Goal: Task Accomplishment & Management: Use online tool/utility

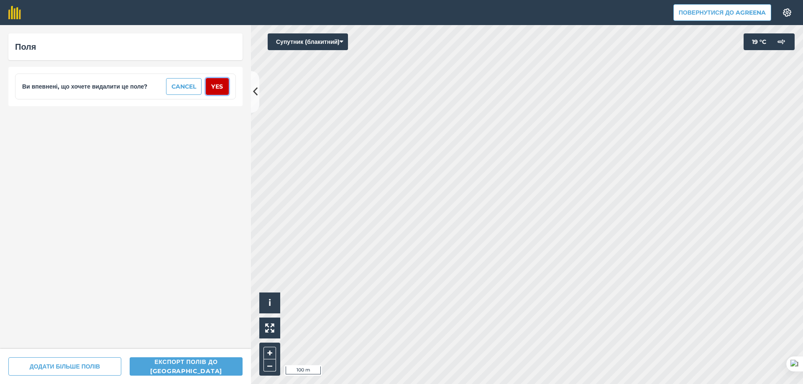
click at [220, 86] on button "Yes" at bounding box center [217, 86] width 23 height 17
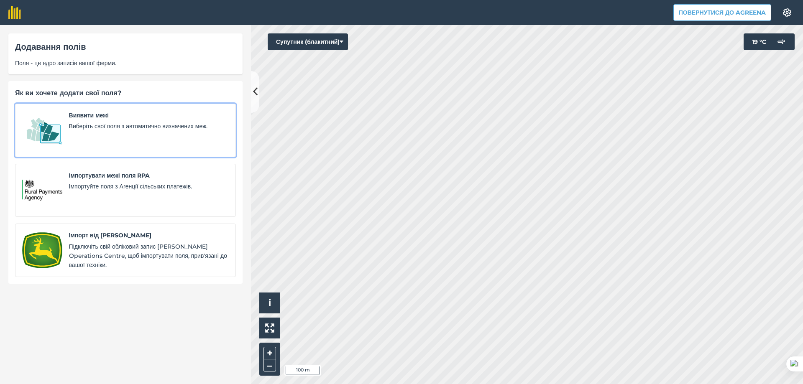
click at [92, 133] on div "Виявити межі Виберіть свої поля з автоматично визначених меж." at bounding box center [149, 130] width 160 height 39
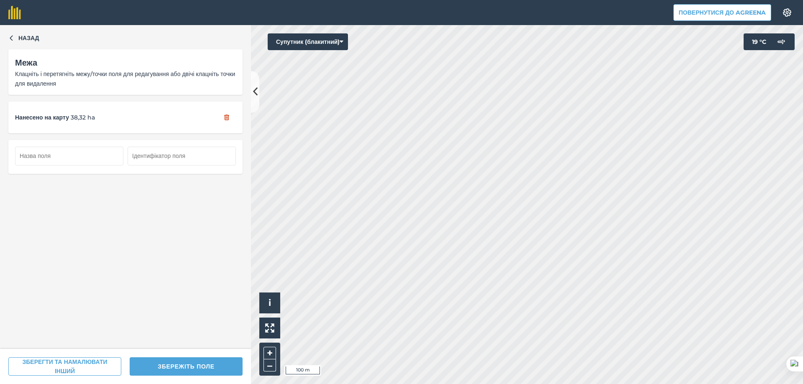
click at [77, 365] on button "ЗБЕРЕГТИ ТА НАМАЛЮВАТИ ІНШИЙ" at bounding box center [64, 367] width 113 height 18
click at [78, 158] on input "text" at bounding box center [69, 156] width 108 height 18
drag, startPoint x: 71, startPoint y: 150, endPoint x: -8, endPoint y: 150, distance: 79.0
click at [0, 150] on html "Повернутися до Agreena Налаштування Map printing is not available on our free p…" at bounding box center [401, 192] width 803 height 384
click at [68, 158] on input "karier_2/1" at bounding box center [69, 156] width 108 height 18
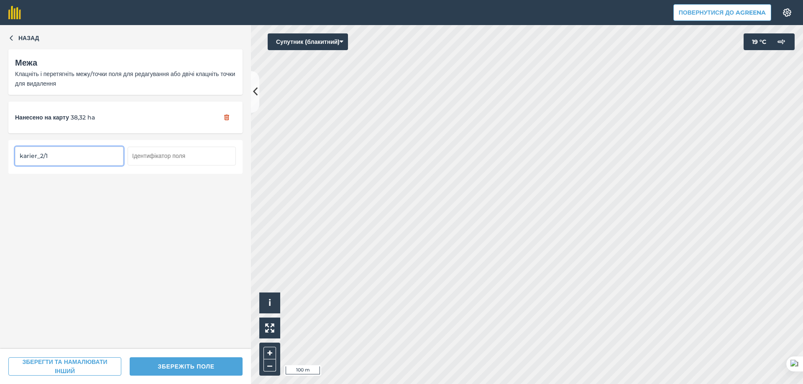
drag, startPoint x: 49, startPoint y: 156, endPoint x: 18, endPoint y: 154, distance: 30.1
click at [20, 155] on input "karier_2/1" at bounding box center [69, 156] width 108 height 18
type input "karier_2/1"
click at [155, 154] on input "text" at bounding box center [182, 156] width 108 height 18
paste input "karier_2/1"
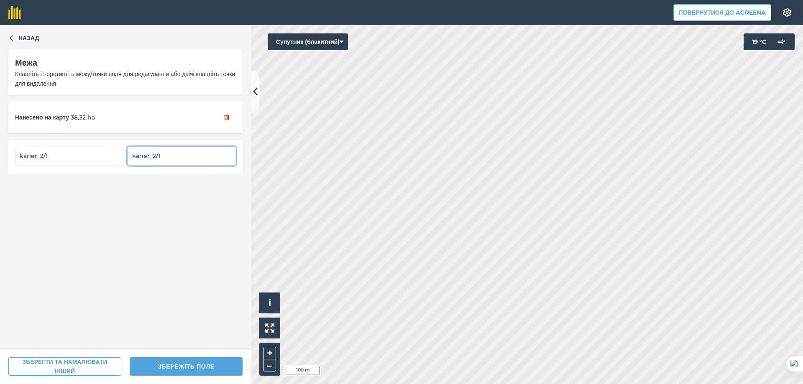
type input "karier_2/1"
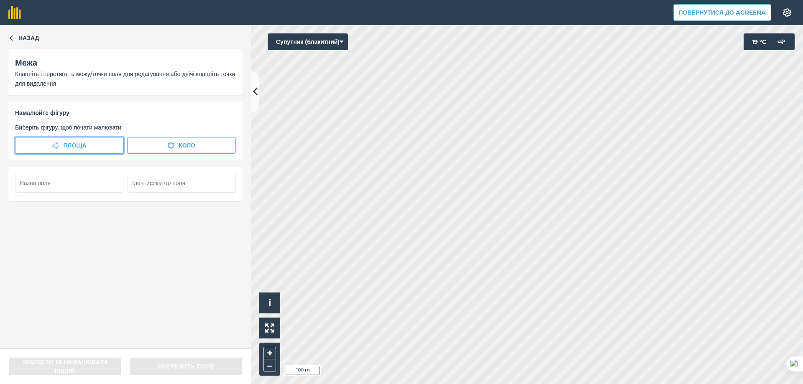
click at [73, 143] on span "Площа" at bounding box center [74, 145] width 23 height 9
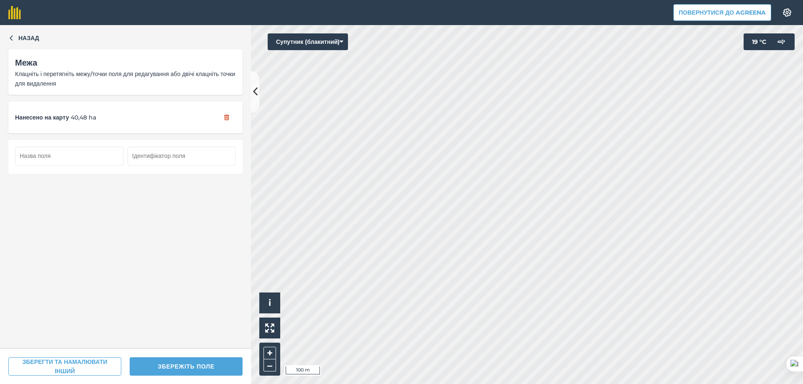
click at [67, 156] on input "text" at bounding box center [69, 156] width 108 height 18
paste input "karier_2/1"
type input "karier_2/2"
click at [162, 155] on input "text" at bounding box center [182, 156] width 108 height 18
paste input "karier_2/1"
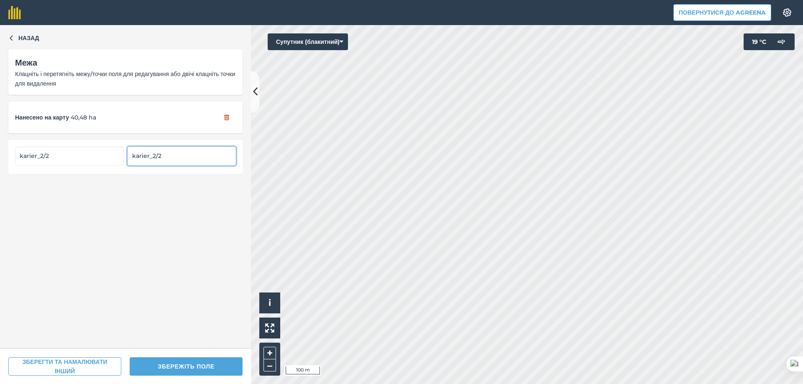
type input "karier_2/2"
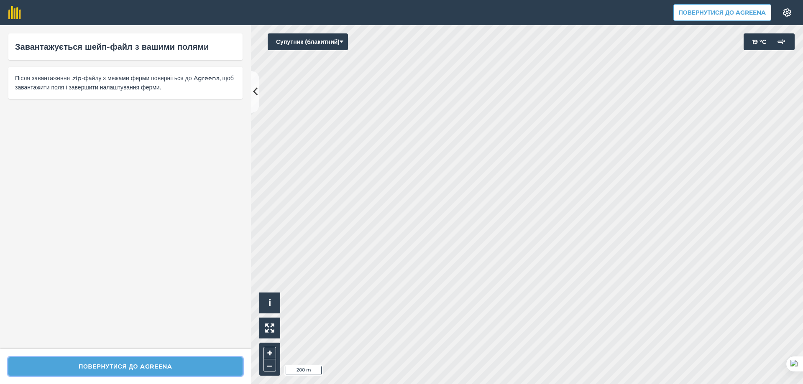
click at [143, 368] on button "Повернутися до Agreena" at bounding box center [125, 367] width 234 height 18
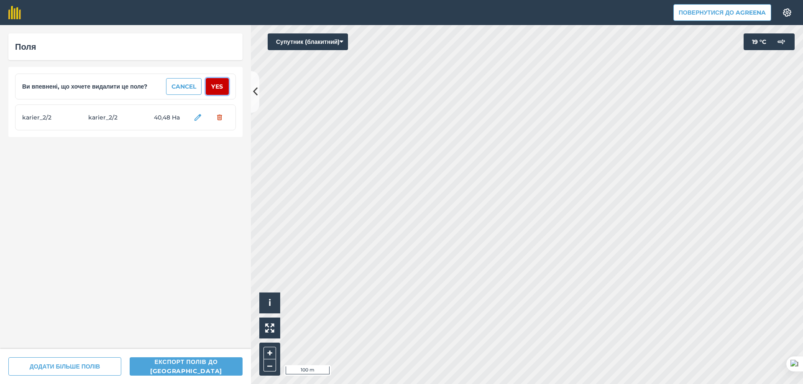
click at [217, 84] on button "Yes" at bounding box center [217, 86] width 23 height 17
click at [219, 85] on button "Yes" at bounding box center [217, 86] width 23 height 17
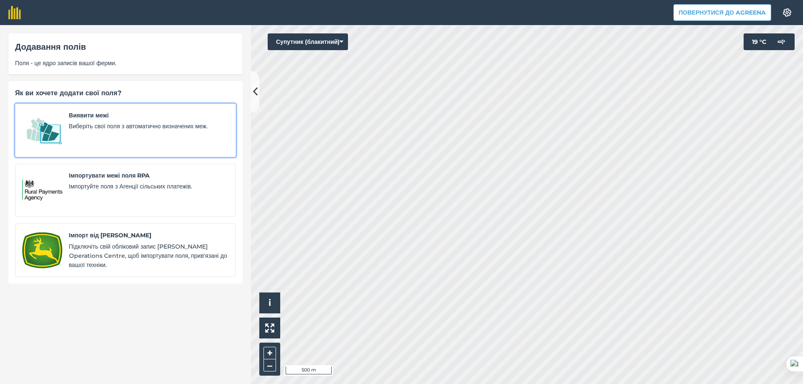
click at [70, 123] on span "Виберіть свої поля з автоматично визначених меж." at bounding box center [149, 126] width 160 height 9
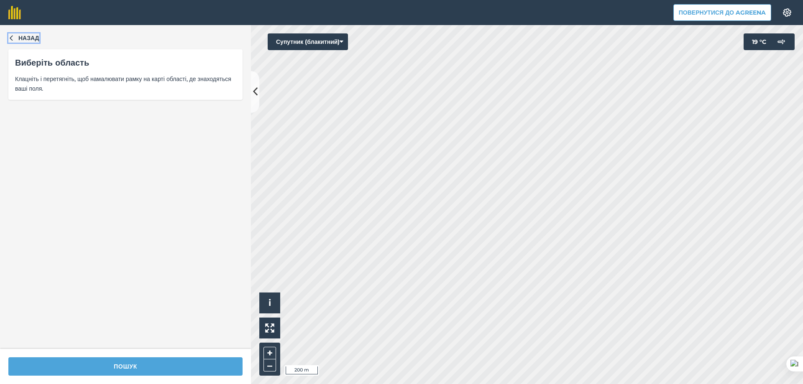
click at [9, 38] on icon "button" at bounding box center [11, 38] width 6 height 6
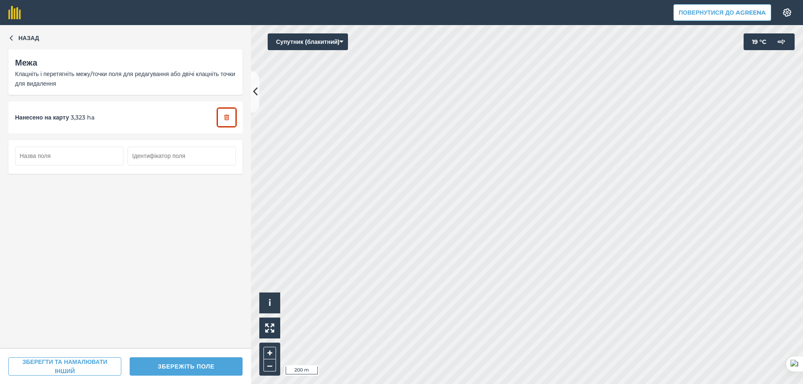
click at [227, 123] on button "button" at bounding box center [226, 117] width 18 height 18
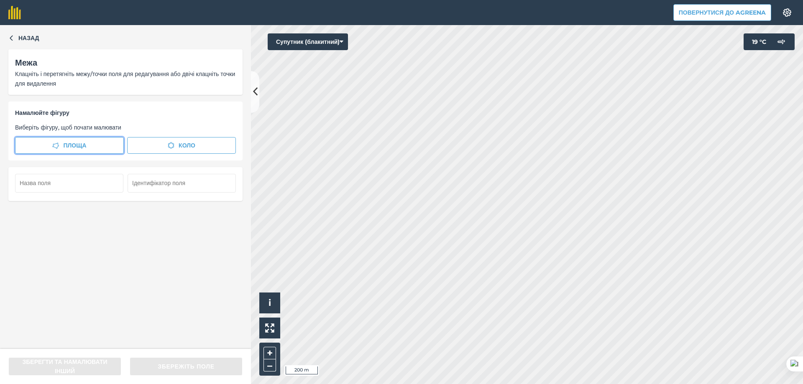
click at [88, 146] on button "Площа" at bounding box center [69, 145] width 109 height 17
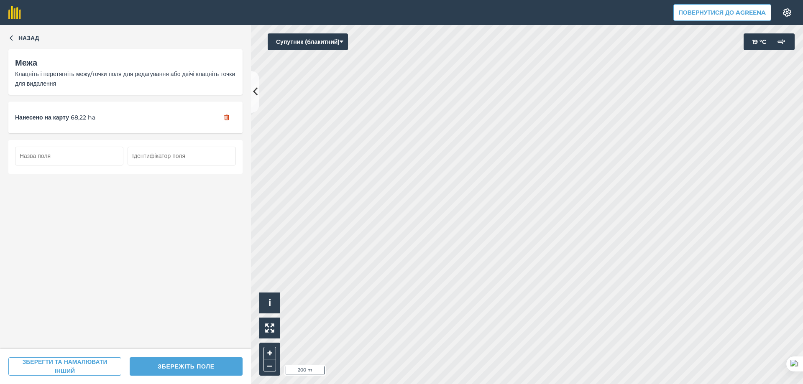
click at [71, 152] on input "text" at bounding box center [69, 156] width 108 height 18
type input "з"
click at [161, 151] on input "text" at bounding box center [182, 156] width 108 height 18
drag, startPoint x: 35, startPoint y: 147, endPoint x: 35, endPoint y: 155, distance: 8.4
click at [35, 149] on input "123" at bounding box center [69, 156] width 108 height 18
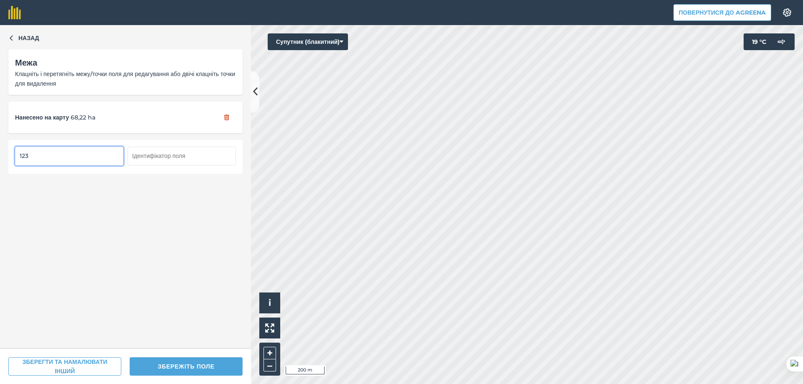
drag, startPoint x: 35, startPoint y: 155, endPoint x: 0, endPoint y: 153, distance: 34.7
click at [0, 153] on div "Назад Межа Клацніть і перетягніть межу/точки поля для редагування або двічі кла…" at bounding box center [125, 187] width 251 height 324
drag, startPoint x: 43, startPoint y: 156, endPoint x: 58, endPoint y: 156, distance: 15.1
click at [58, 156] on input "zaricne_12" at bounding box center [69, 156] width 108 height 18
click at [67, 157] on input "zaricne_12" at bounding box center [69, 156] width 108 height 18
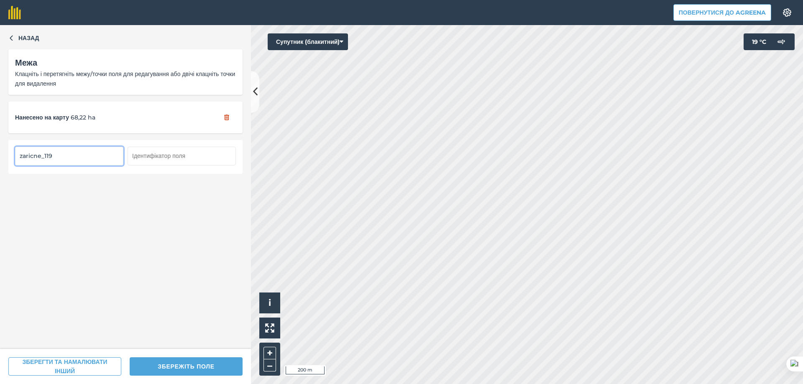
type input "zaricne_119"
click at [79, 189] on div "Назад Межа Клацніть і перетягніть межу/точки поля для редагування або двічі кла…" at bounding box center [125, 187] width 251 height 324
drag, startPoint x: 57, startPoint y: 157, endPoint x: 8, endPoint y: 154, distance: 48.6
click at [8, 154] on div "zaricne_119" at bounding box center [125, 156] width 234 height 33
click at [169, 155] on input "text" at bounding box center [182, 156] width 108 height 18
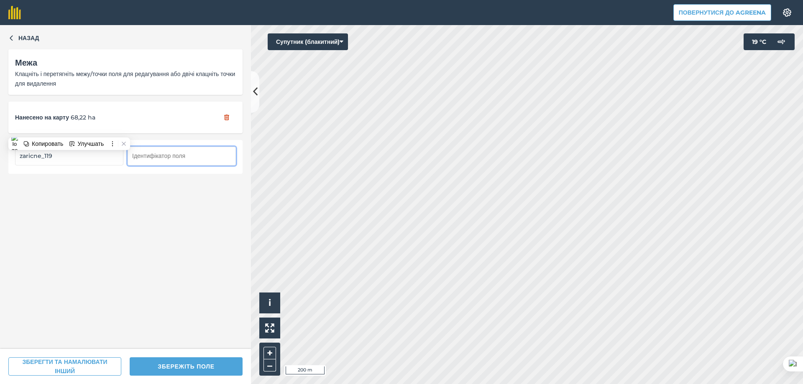
paste input "zaricne_119"
type input "zaricne_119"
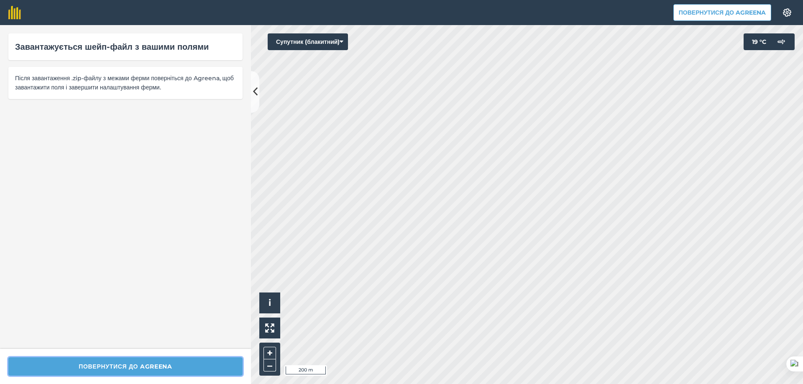
click at [172, 363] on button "Повернутися до Agreena" at bounding box center [125, 367] width 234 height 18
